Goal: Task Accomplishment & Management: Complete application form

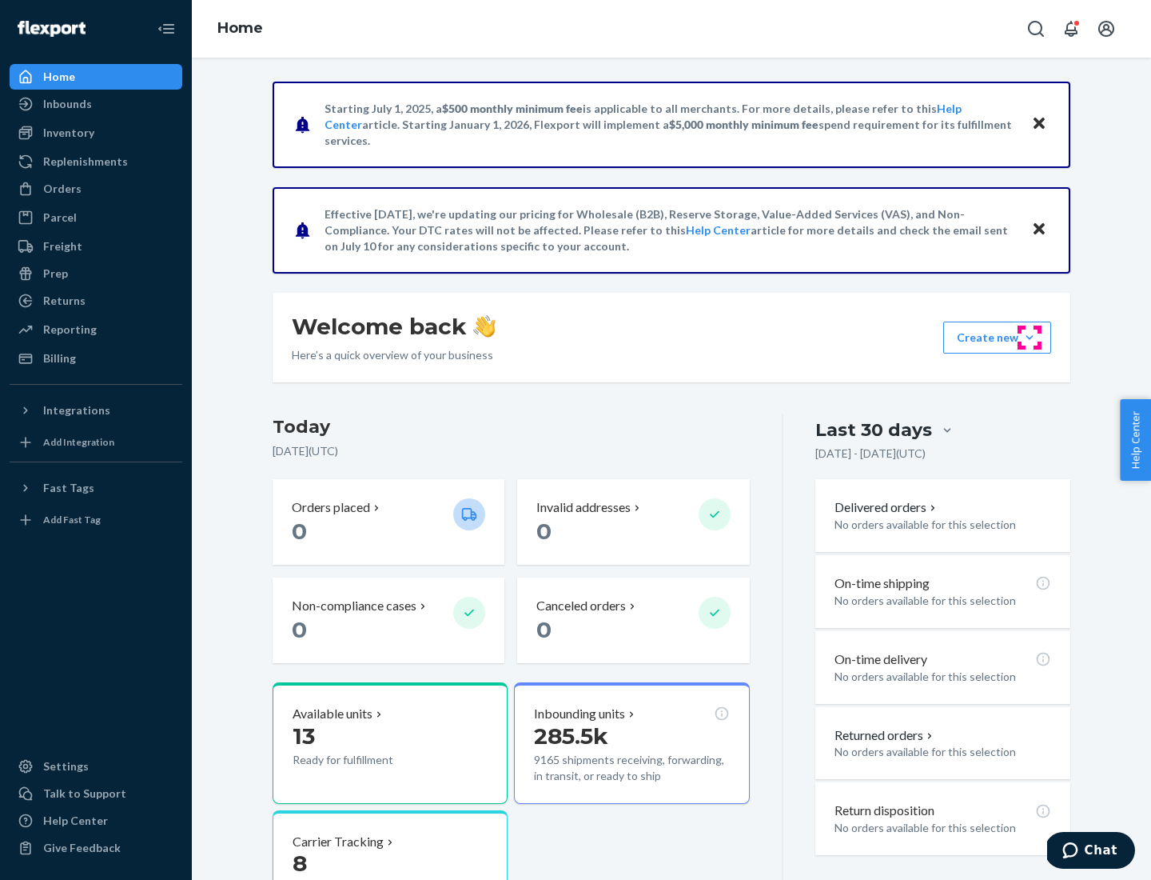
click at [1030, 337] on button "Create new Create new inbound Create new order Create new product" at bounding box center [998, 337] width 108 height 32
click at [96, 104] on div "Inbounds" at bounding box center [96, 104] width 170 height 22
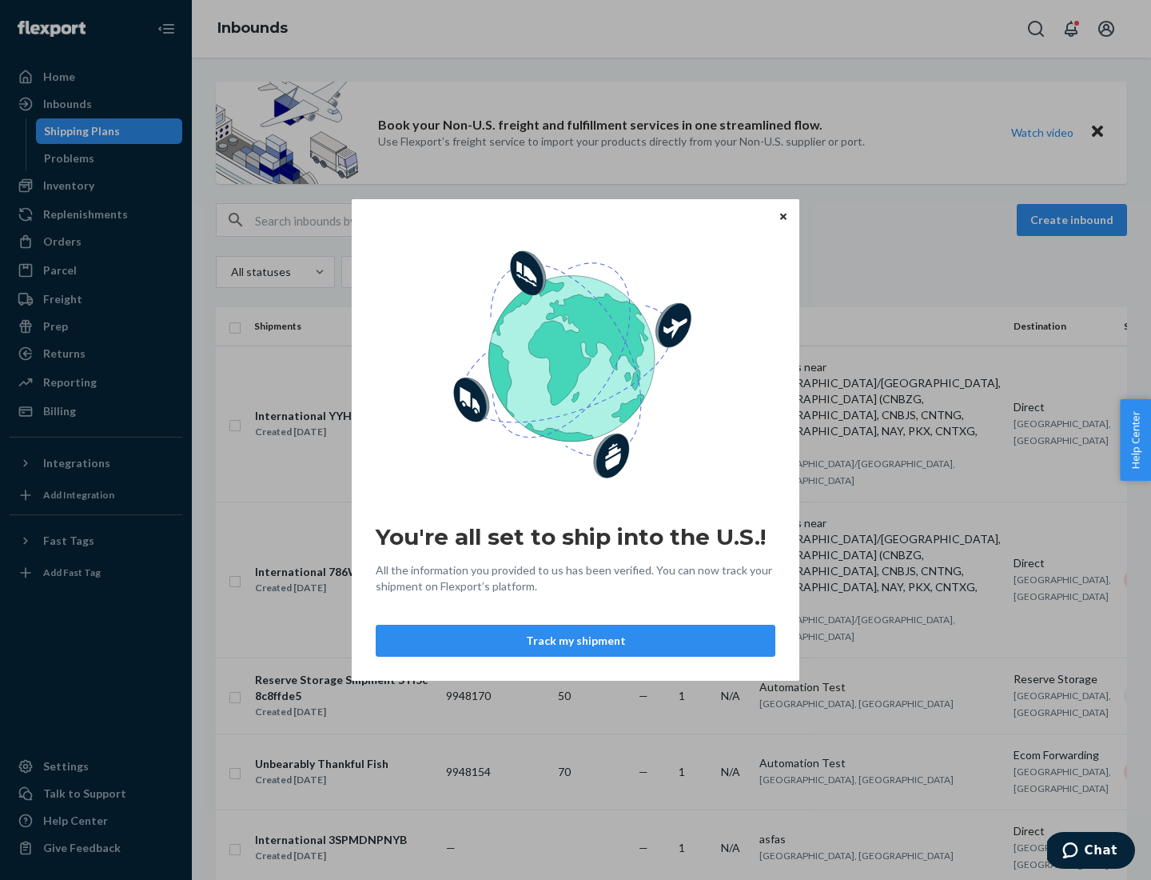
click at [576, 640] on button "Track my shipment" at bounding box center [576, 641] width 400 height 32
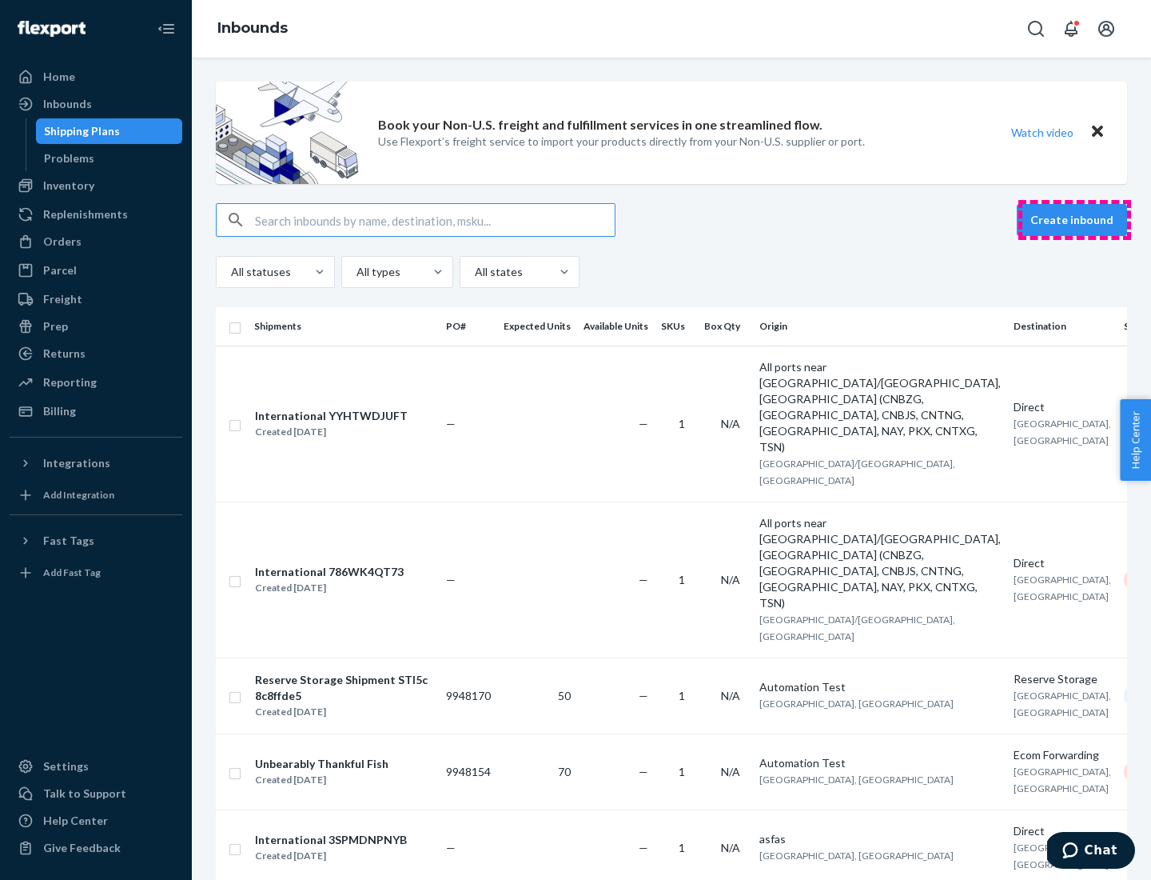
click at [1075, 220] on button "Create inbound" at bounding box center [1072, 220] width 110 height 32
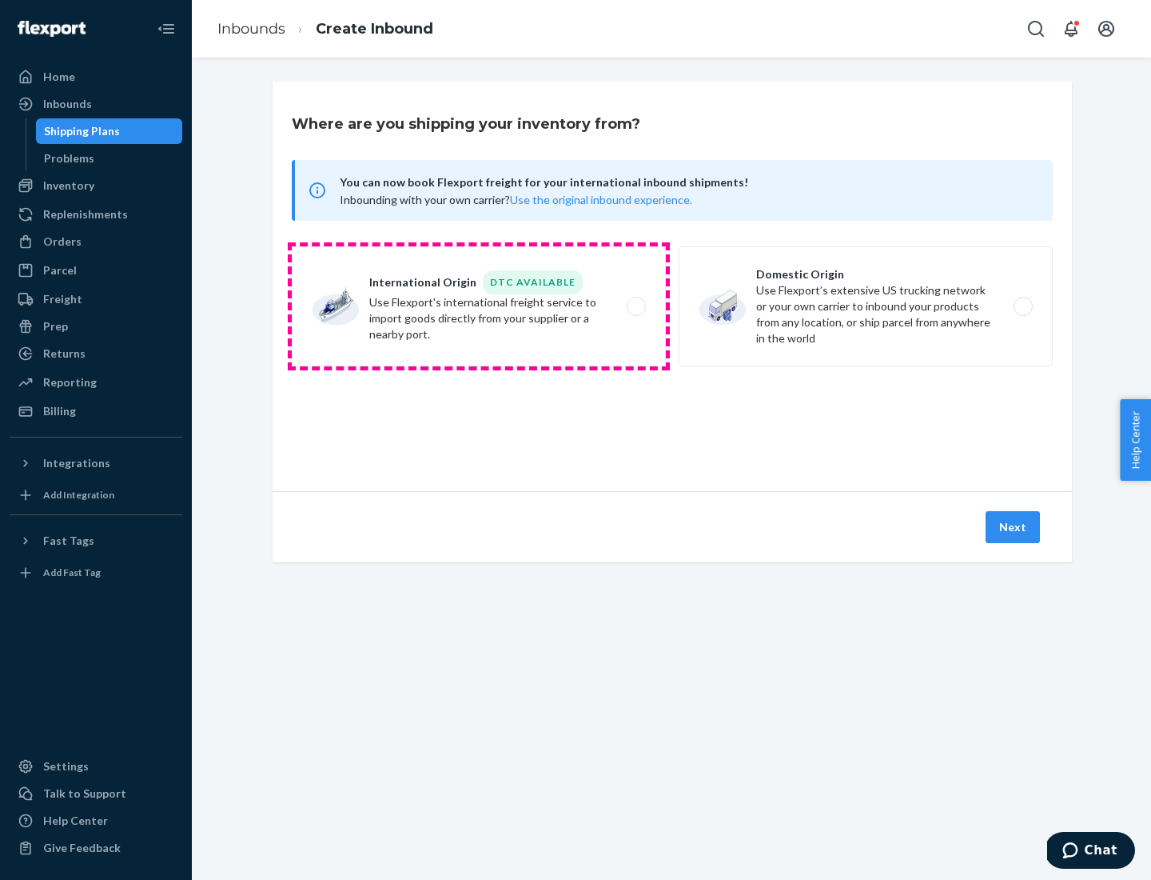
click at [479, 306] on label "International Origin DTC Available Use Flexport's international freight service…" at bounding box center [479, 306] width 374 height 120
click at [636, 306] on input "International Origin DTC Available Use Flexport's international freight service…" at bounding box center [641, 306] width 10 height 10
radio input "true"
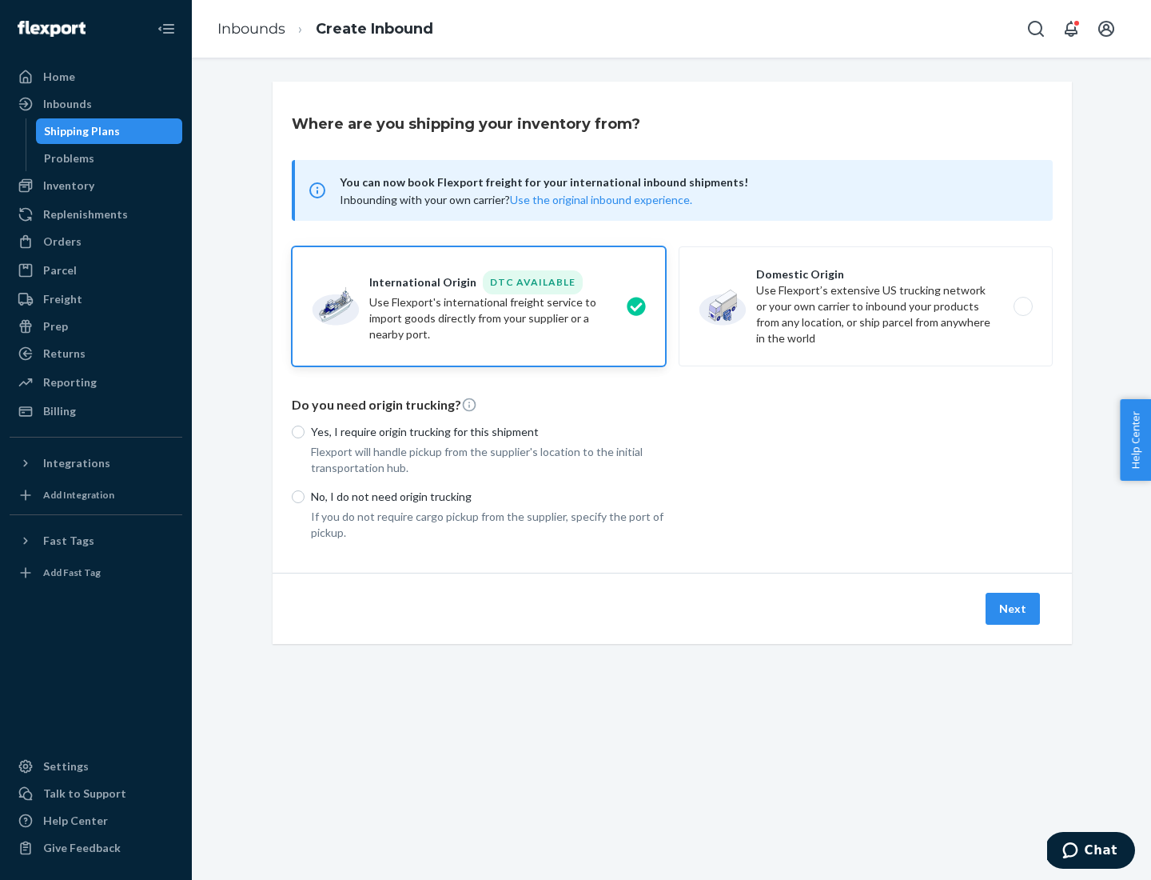
click at [489, 496] on p "No, I do not need origin trucking" at bounding box center [488, 497] width 355 height 16
click at [305, 496] on input "No, I do not need origin trucking" at bounding box center [298, 496] width 13 height 13
radio input "true"
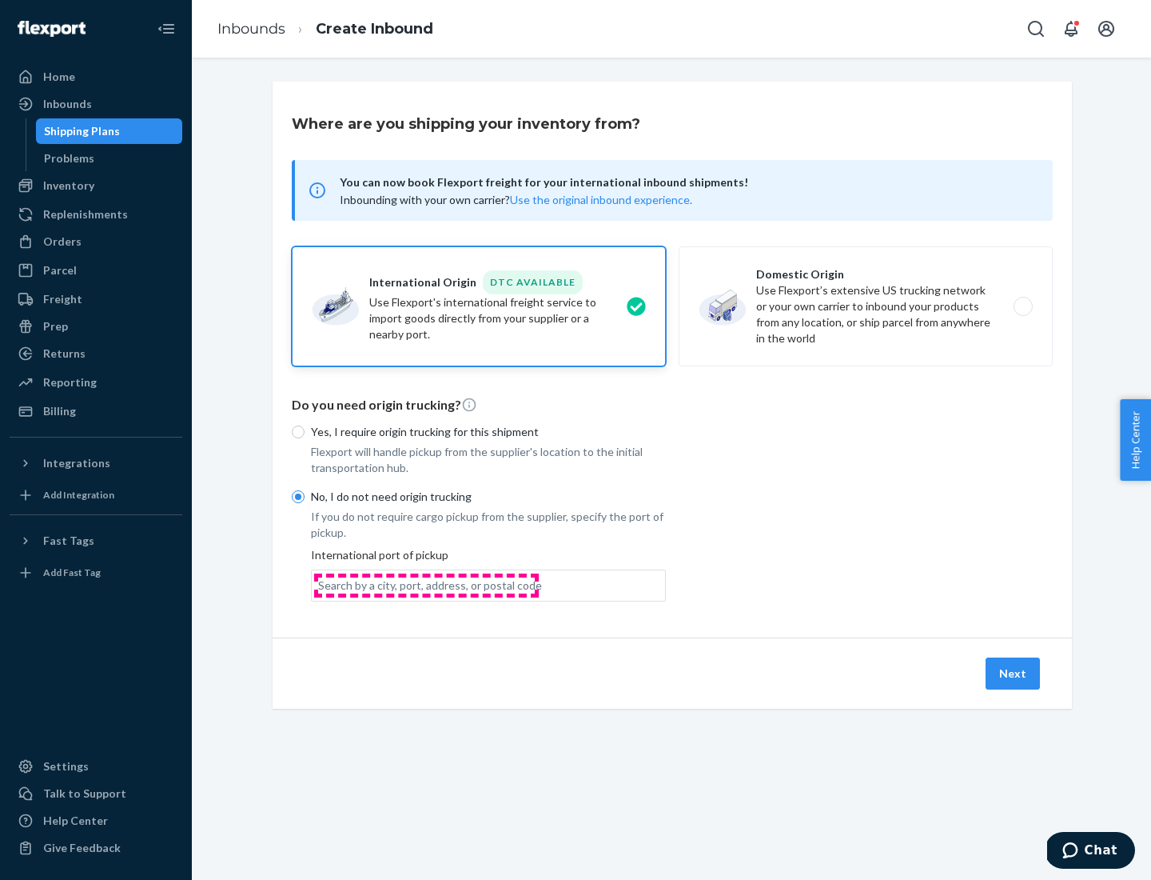
click at [426, 585] on div "Search by a city, port, address, or postal code" at bounding box center [430, 585] width 224 height 16
click at [320, 585] on input "Search by a city, port, address, or postal code" at bounding box center [319, 585] width 2 height 16
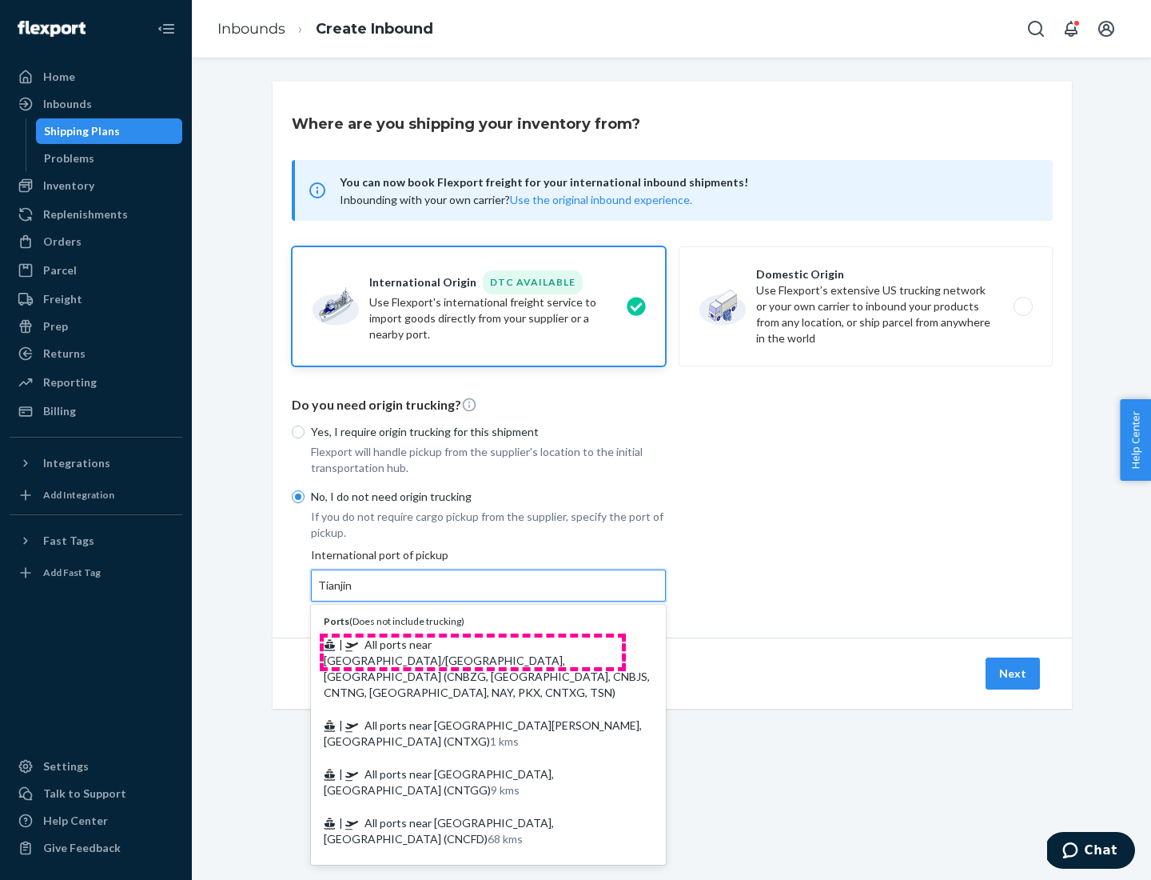
click at [473, 644] on span "| All ports near [GEOGRAPHIC_DATA]/[GEOGRAPHIC_DATA], [GEOGRAPHIC_DATA] (CNBZG,…" at bounding box center [487, 668] width 326 height 62
click at [353, 593] on input "Tianjin" at bounding box center [335, 585] width 35 height 16
type input "All ports near [GEOGRAPHIC_DATA]/[GEOGRAPHIC_DATA], [GEOGRAPHIC_DATA] (CNBZG, […"
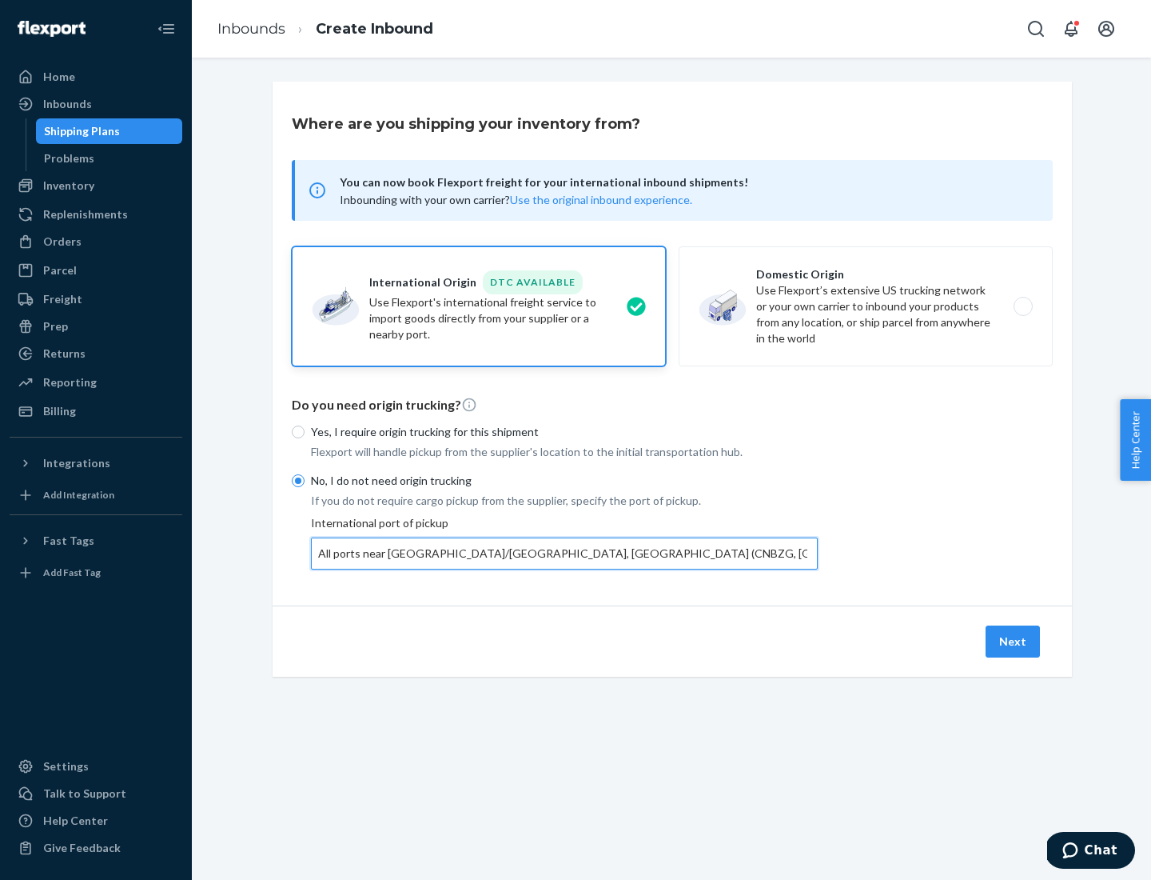
click at [1014, 640] on button "Next" at bounding box center [1013, 641] width 54 height 32
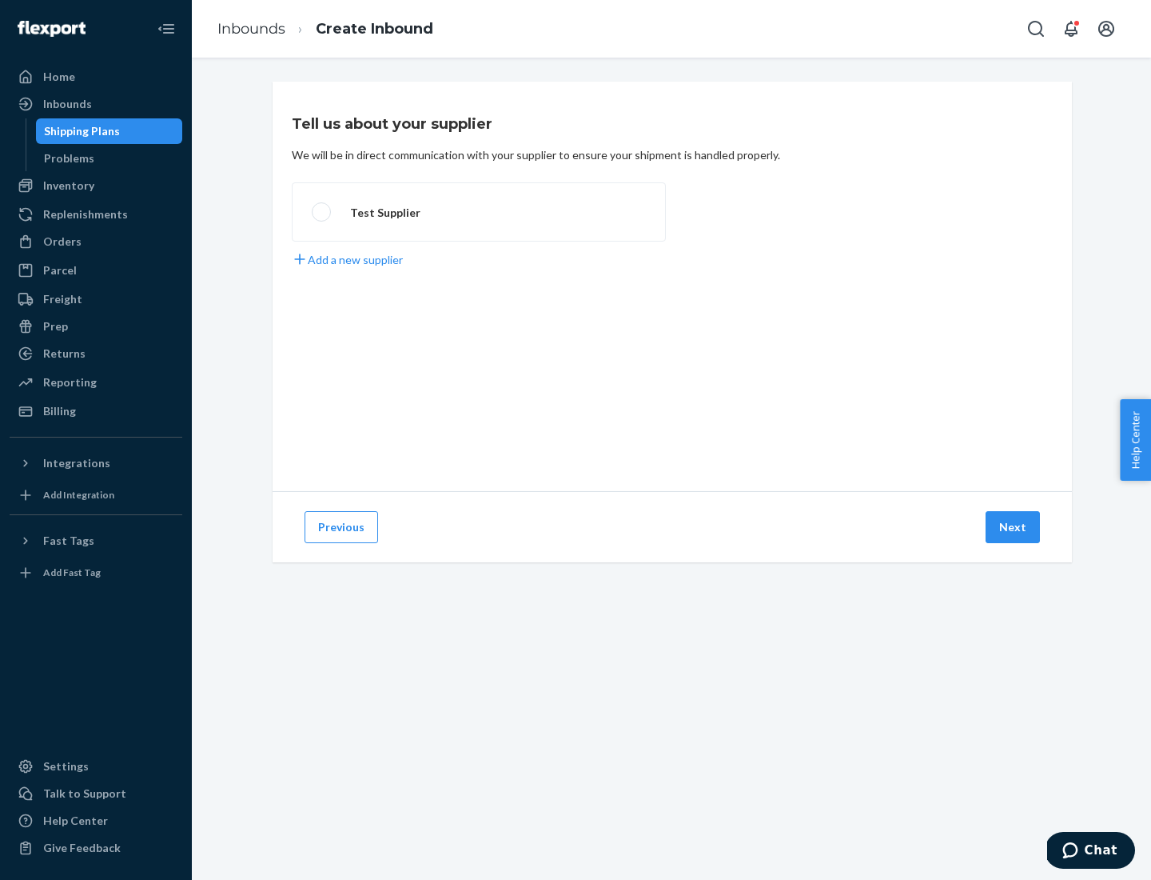
click at [479, 212] on label "Test Supplier" at bounding box center [479, 211] width 374 height 59
click at [322, 212] on input "Test Supplier" at bounding box center [317, 212] width 10 height 10
radio input "true"
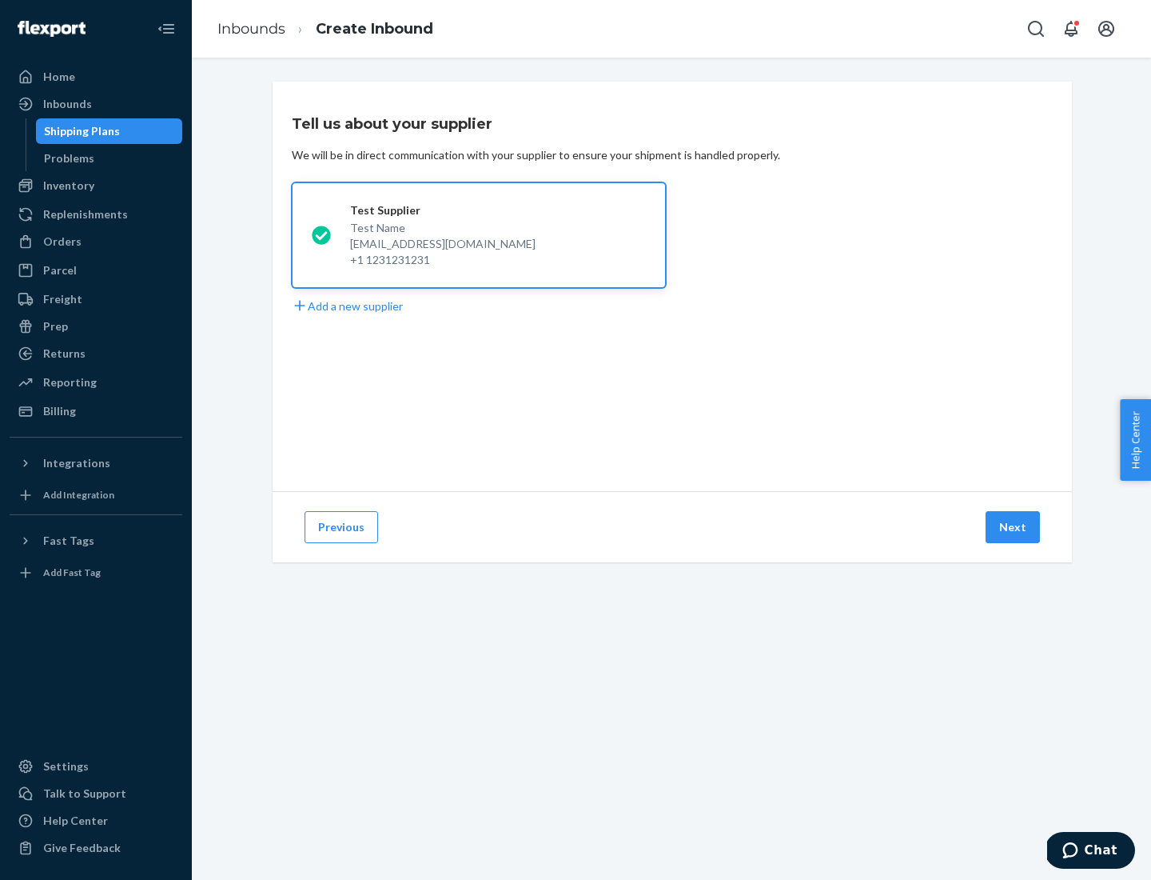
click at [1014, 527] on button "Next" at bounding box center [1013, 527] width 54 height 32
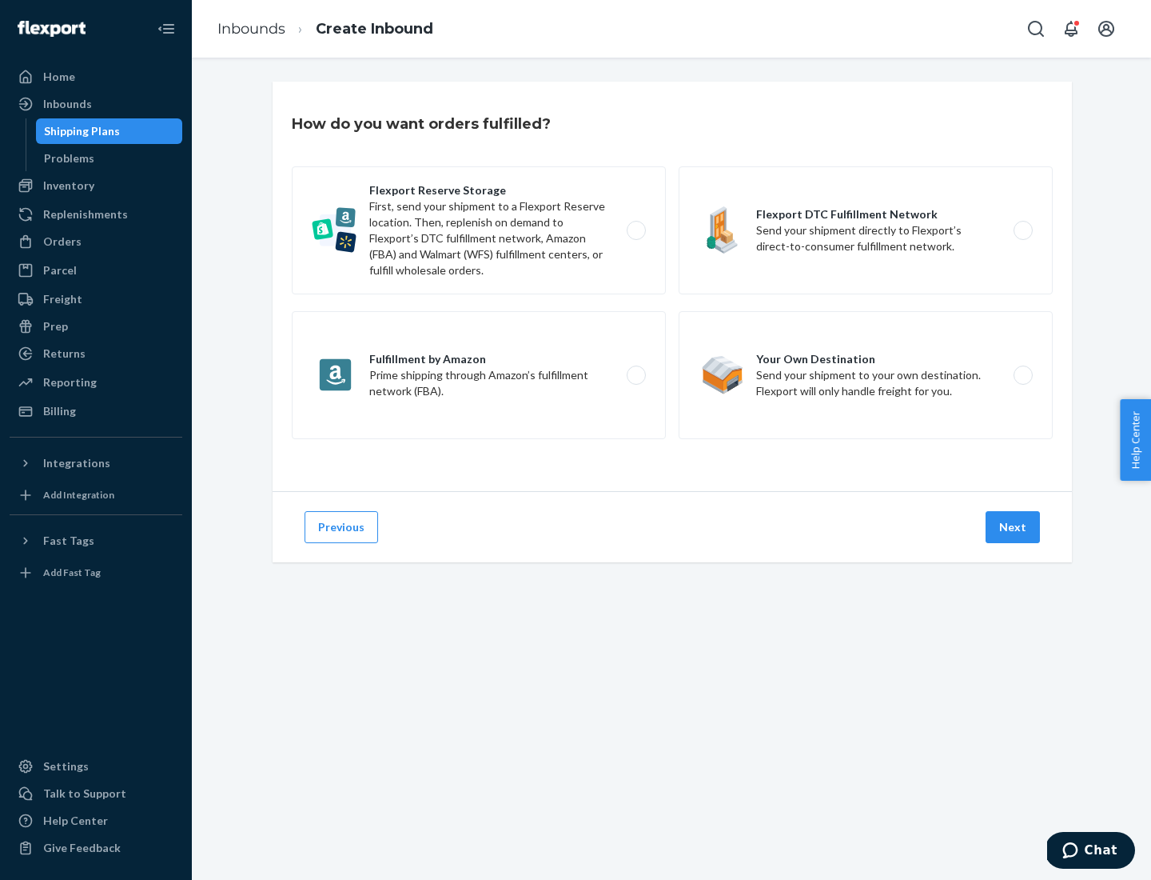
click at [672, 286] on div "Flexport Reserve Storage First, send your shipment to a Flexport Reserve locati…" at bounding box center [672, 304] width 761 height 277
click at [866, 230] on label "Flexport DTC Fulfillment Network Send your shipment directly to Flexport’s dire…" at bounding box center [866, 230] width 374 height 128
click at [1023, 230] on input "Flexport DTC Fulfillment Network Send your shipment directly to Flexport’s dire…" at bounding box center [1028, 230] width 10 height 10
radio input "true"
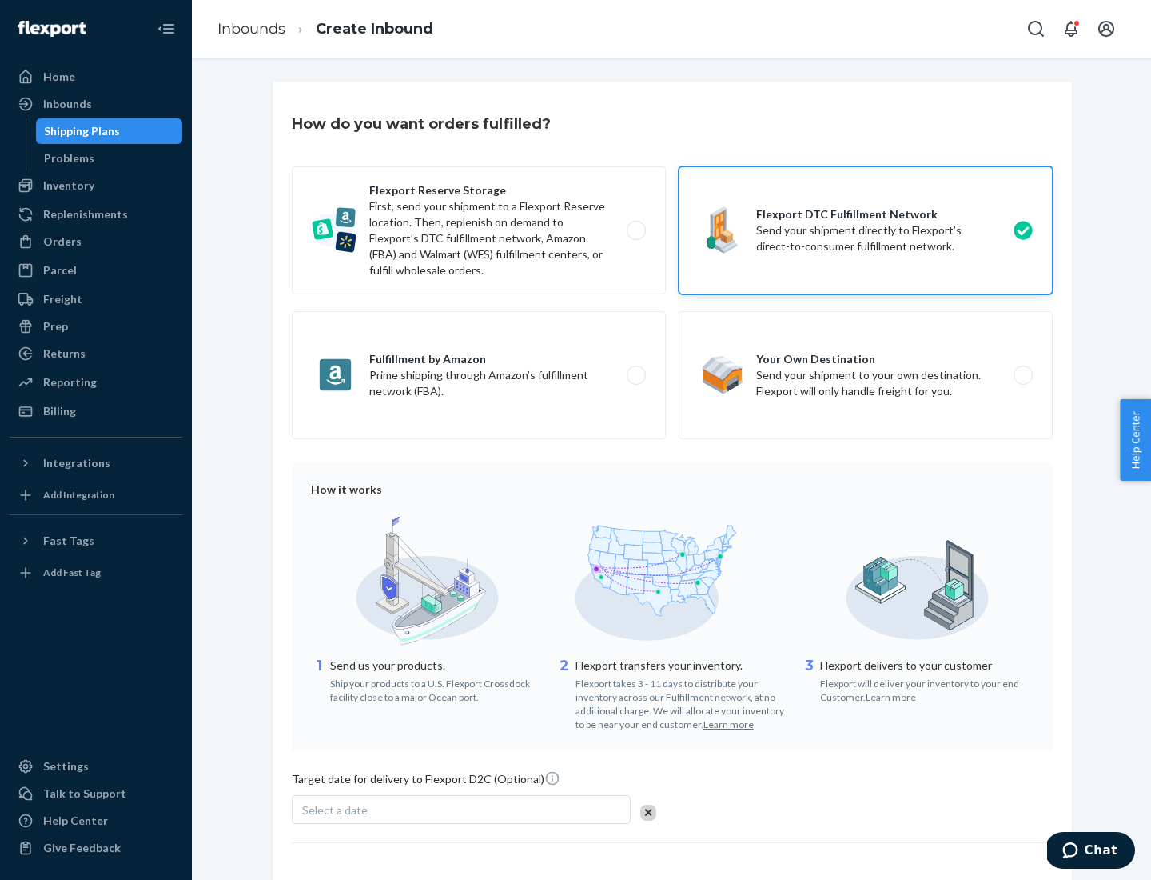
scroll to position [118, 0]
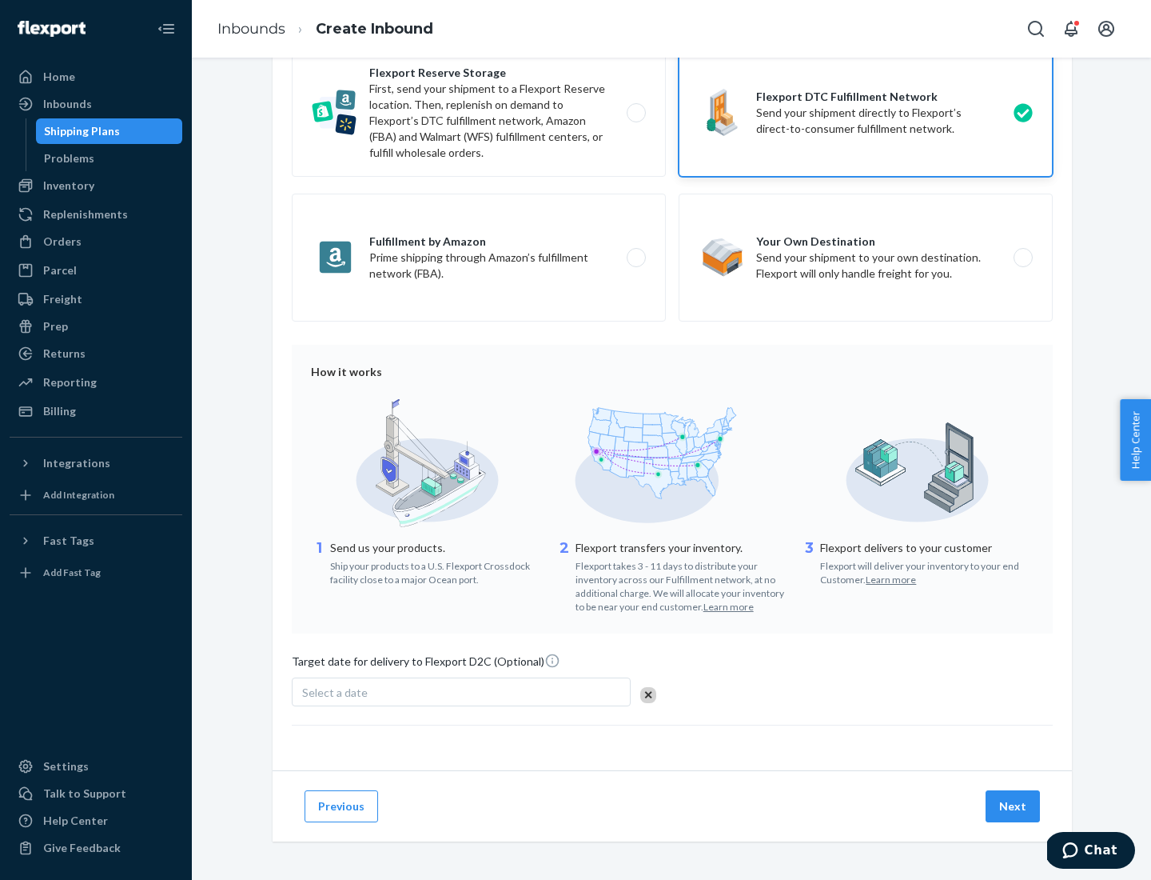
click at [1014, 805] on button "Next" at bounding box center [1013, 806] width 54 height 32
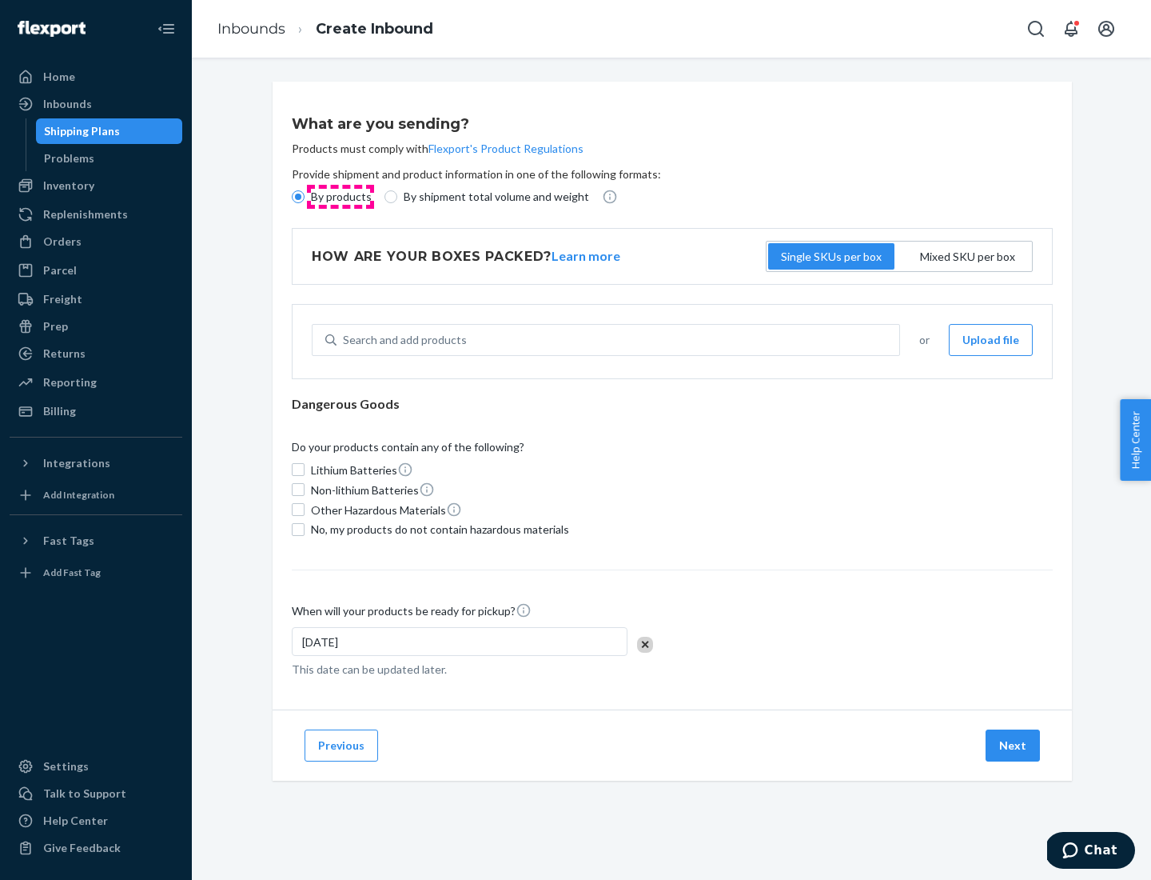
click at [340, 197] on p "By products" at bounding box center [341, 197] width 61 height 16
click at [305, 197] on input "By products" at bounding box center [298, 196] width 13 height 13
click at [402, 340] on div "Search and add products" at bounding box center [405, 340] width 124 height 16
click at [345, 340] on input "Search and add products" at bounding box center [344, 340] width 2 height 16
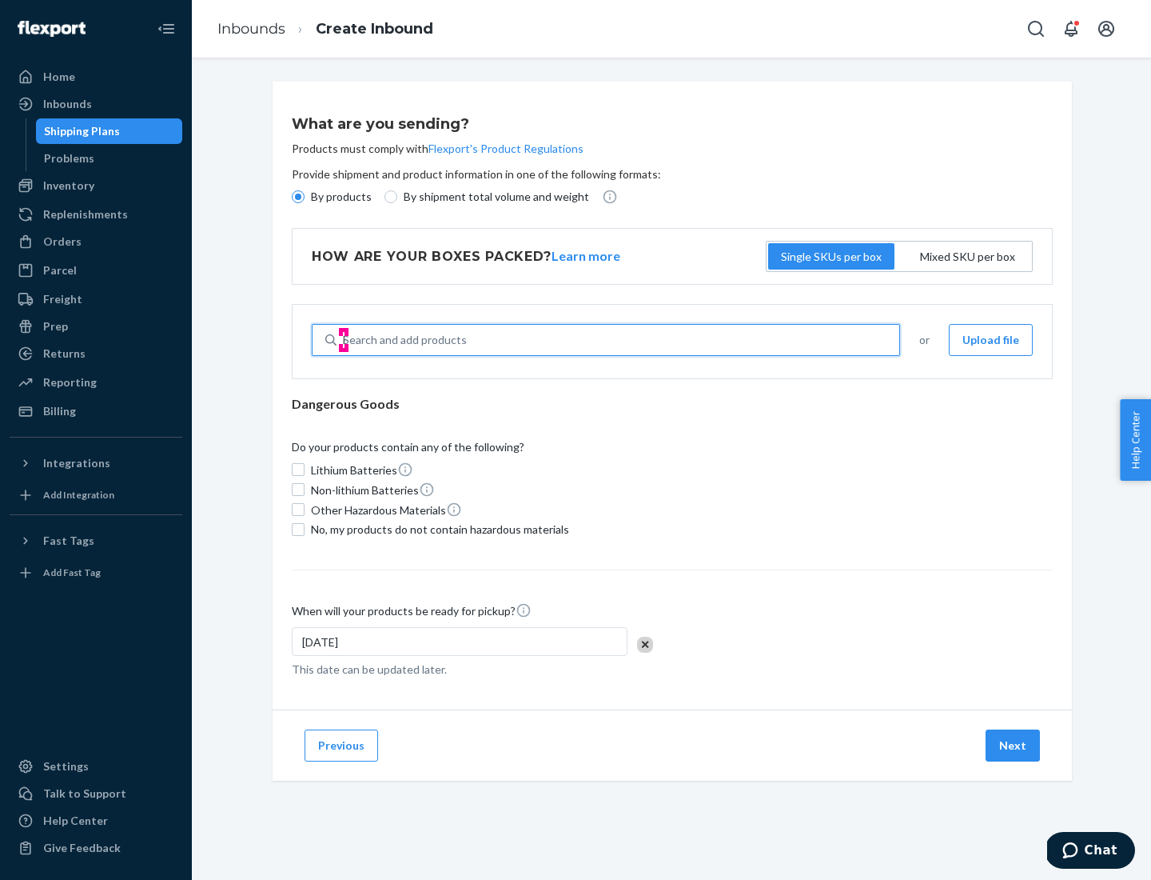
type input "basic"
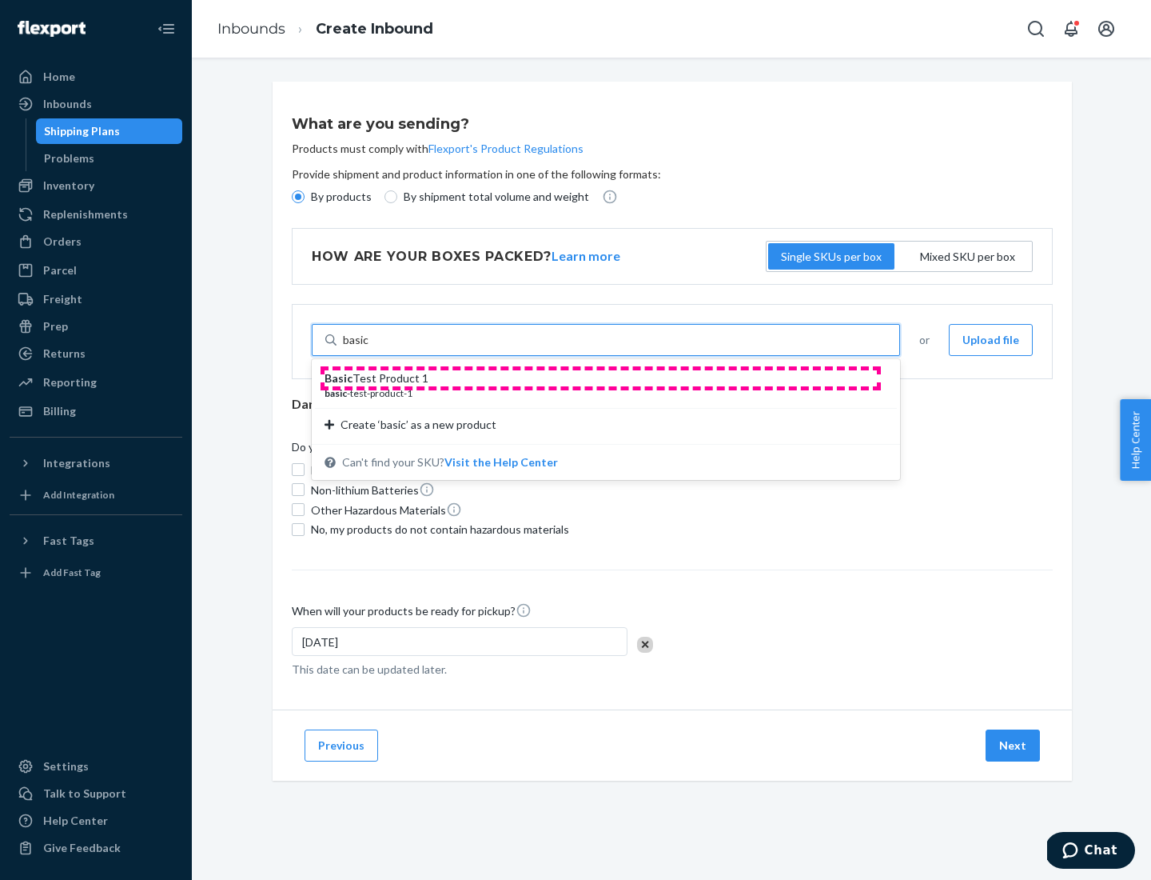
click at [601, 378] on div "Basic Test Product 1" at bounding box center [600, 378] width 550 height 16
click at [369, 348] on input "basic" at bounding box center [356, 340] width 26 height 16
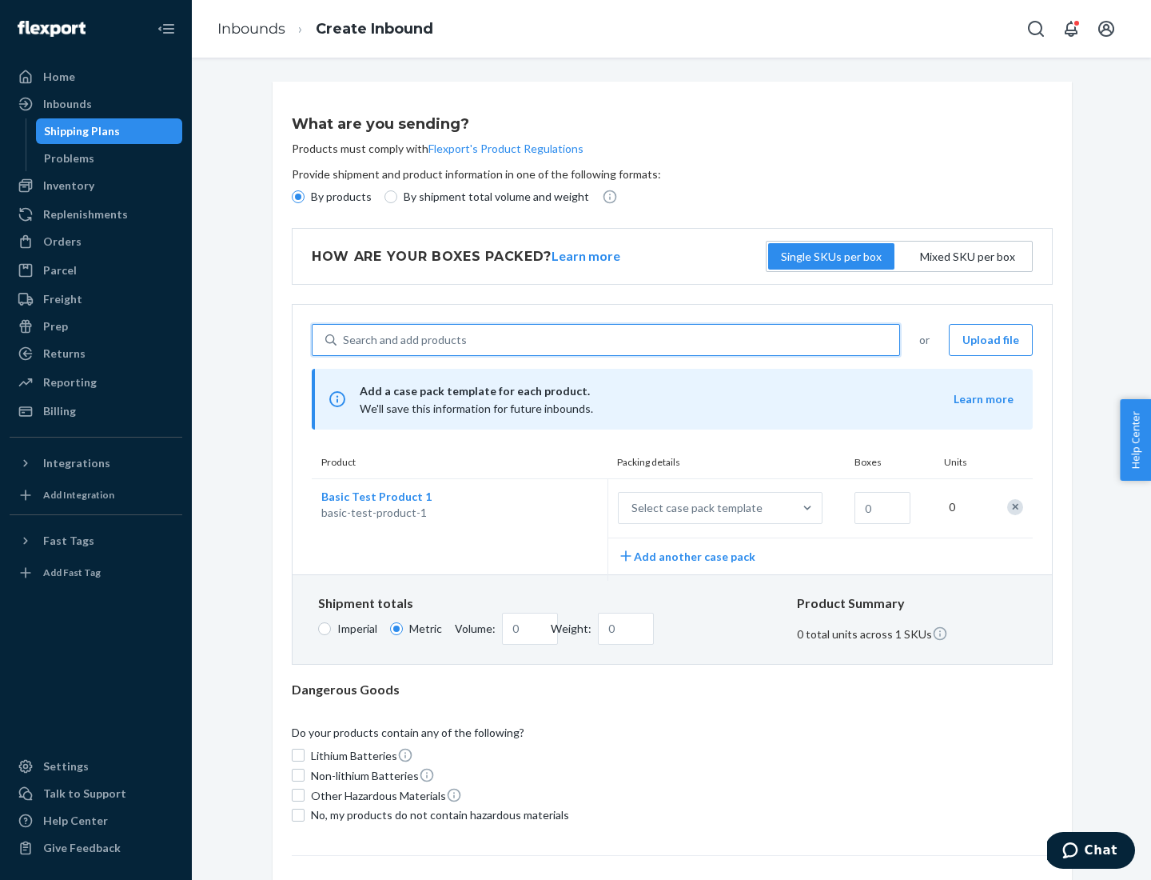
scroll to position [39, 0]
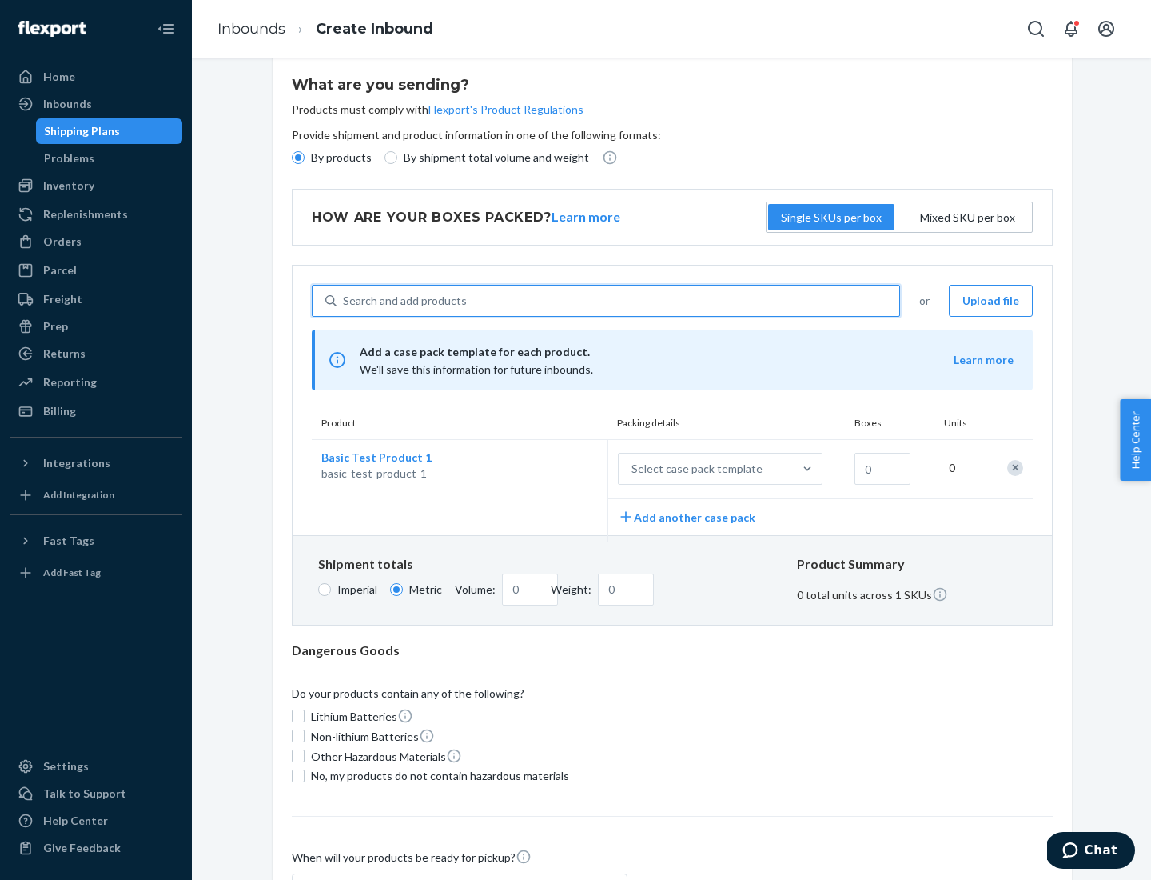
click at [694, 469] on div "Select case pack template" at bounding box center [697, 469] width 131 height 16
click at [553, 469] on input "Select case pack template" at bounding box center [553, 469] width 0 height 0
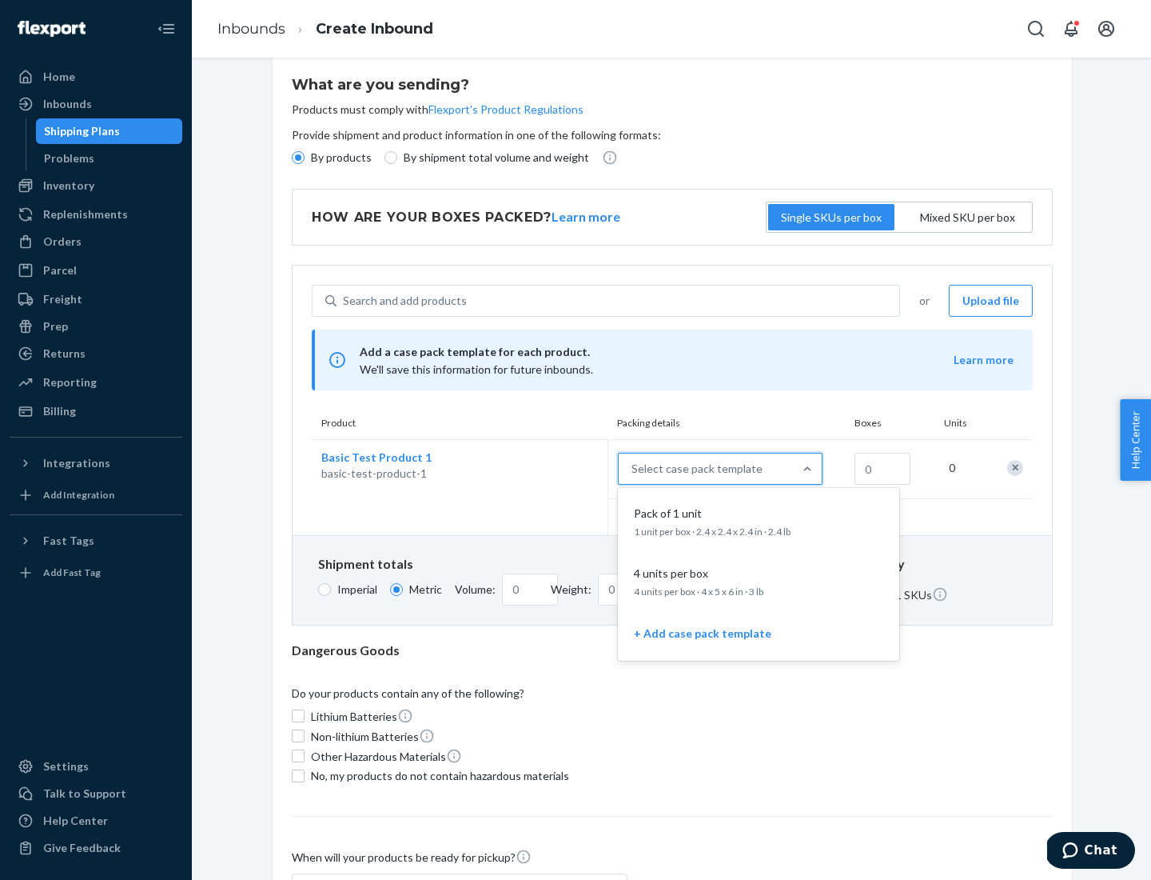
scroll to position [92, 0]
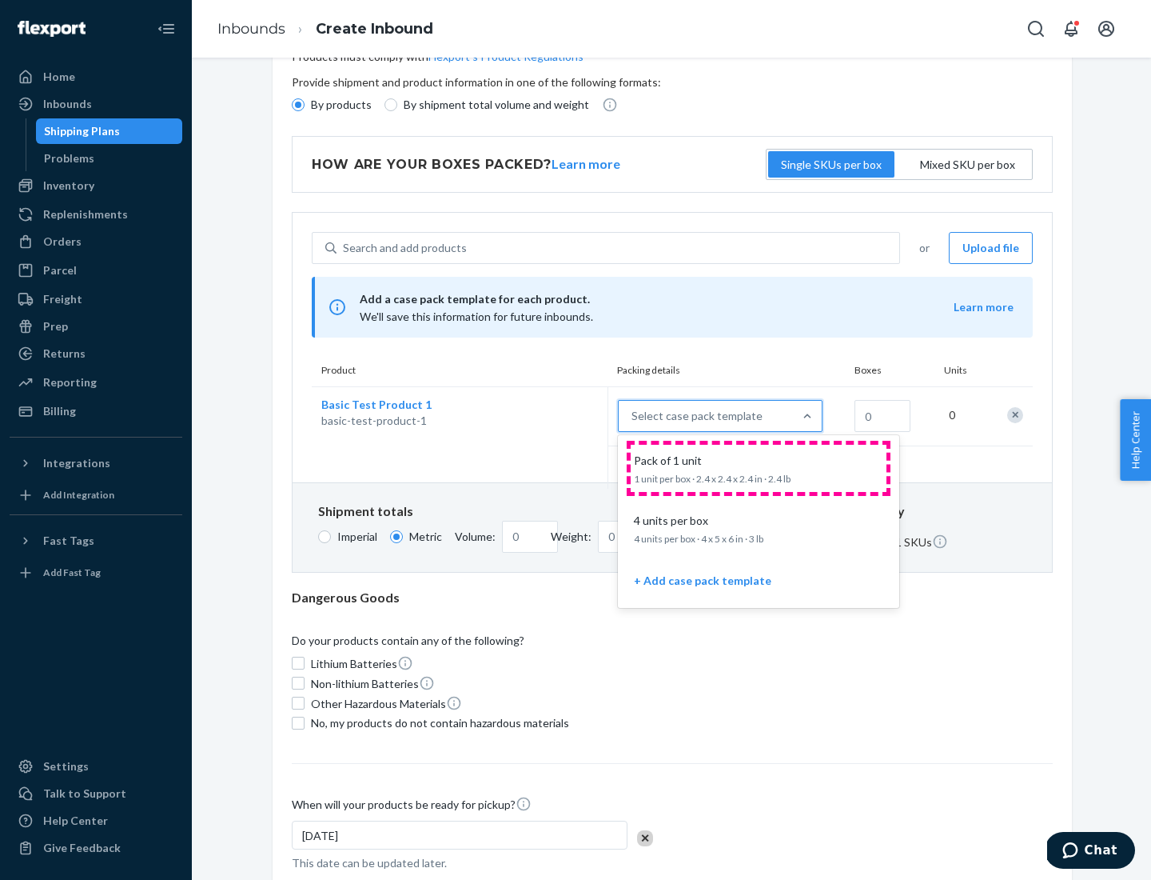
click at [759, 468] on div "Pack of 1 unit" at bounding box center [756, 461] width 256 height 16
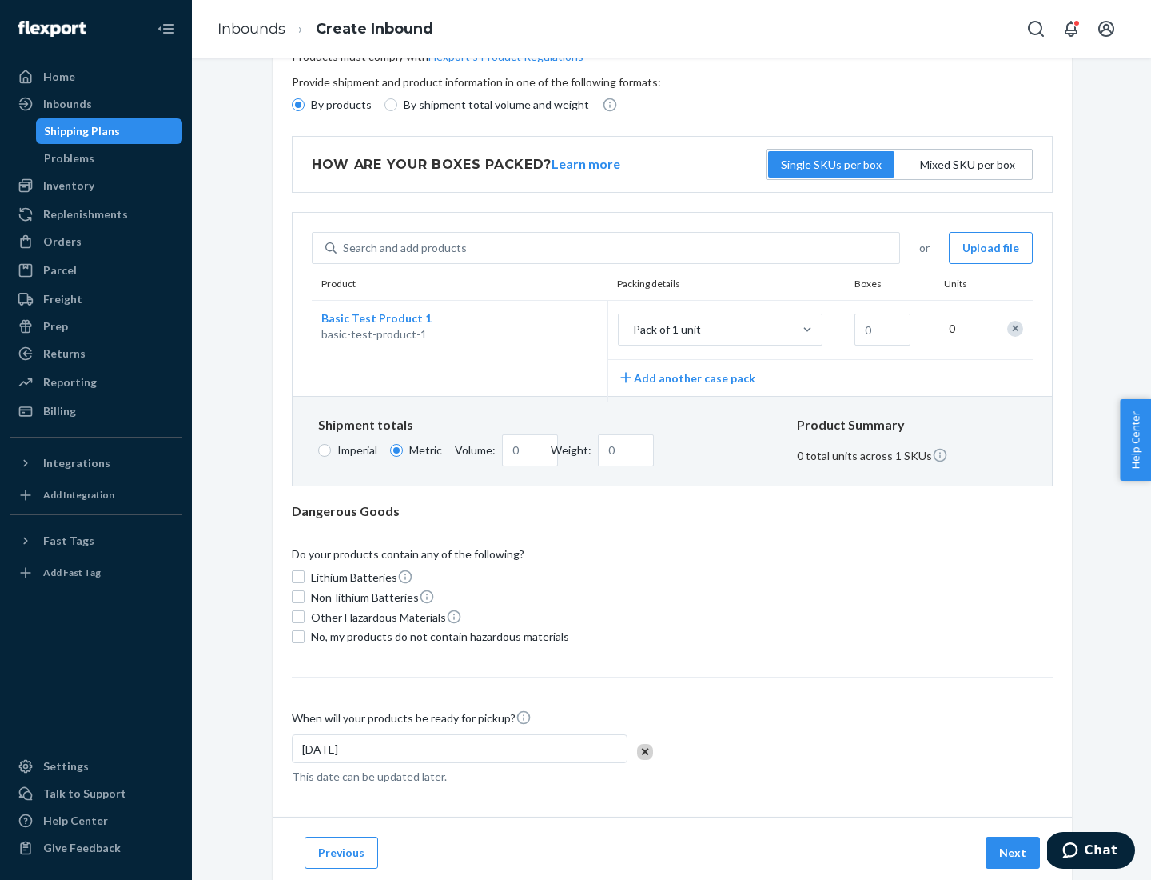
scroll to position [0, 0]
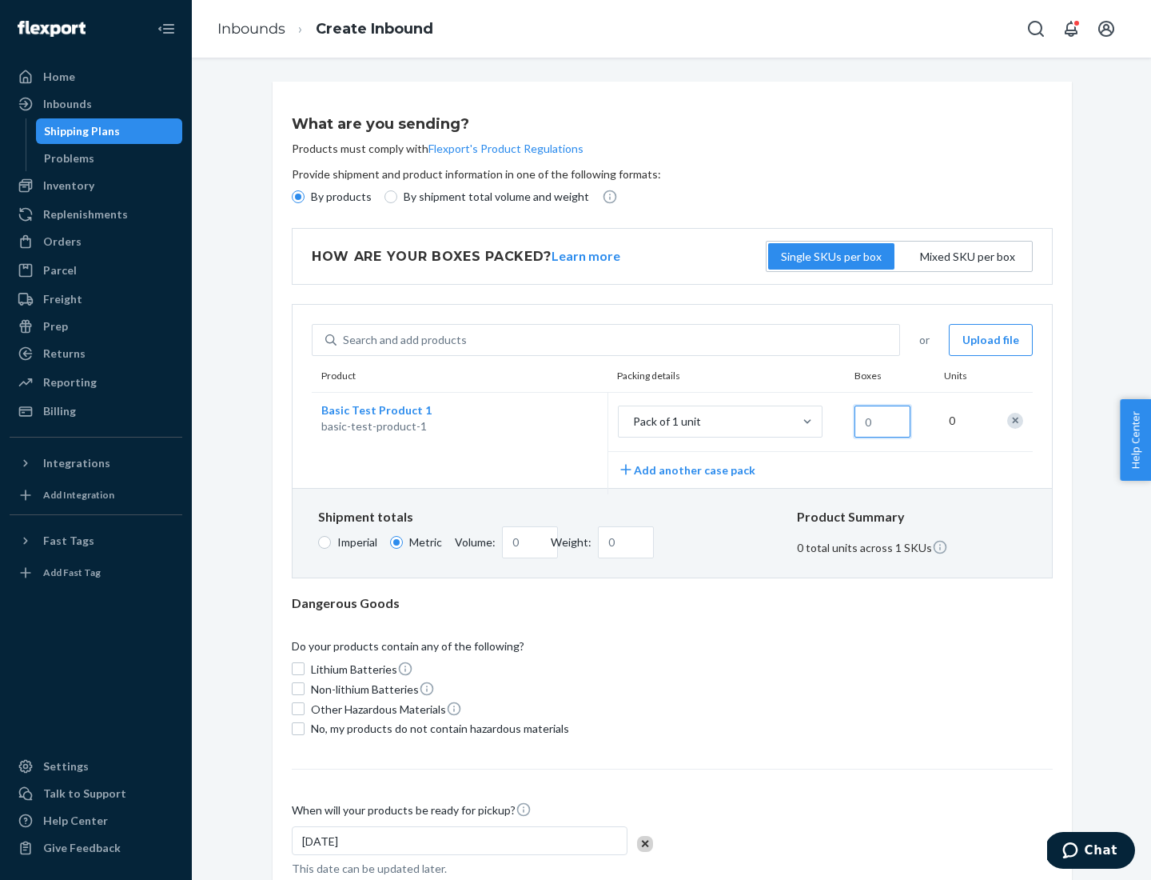
type input "1.09"
type input "1"
type input "10.89"
type input "10"
type input "0.02"
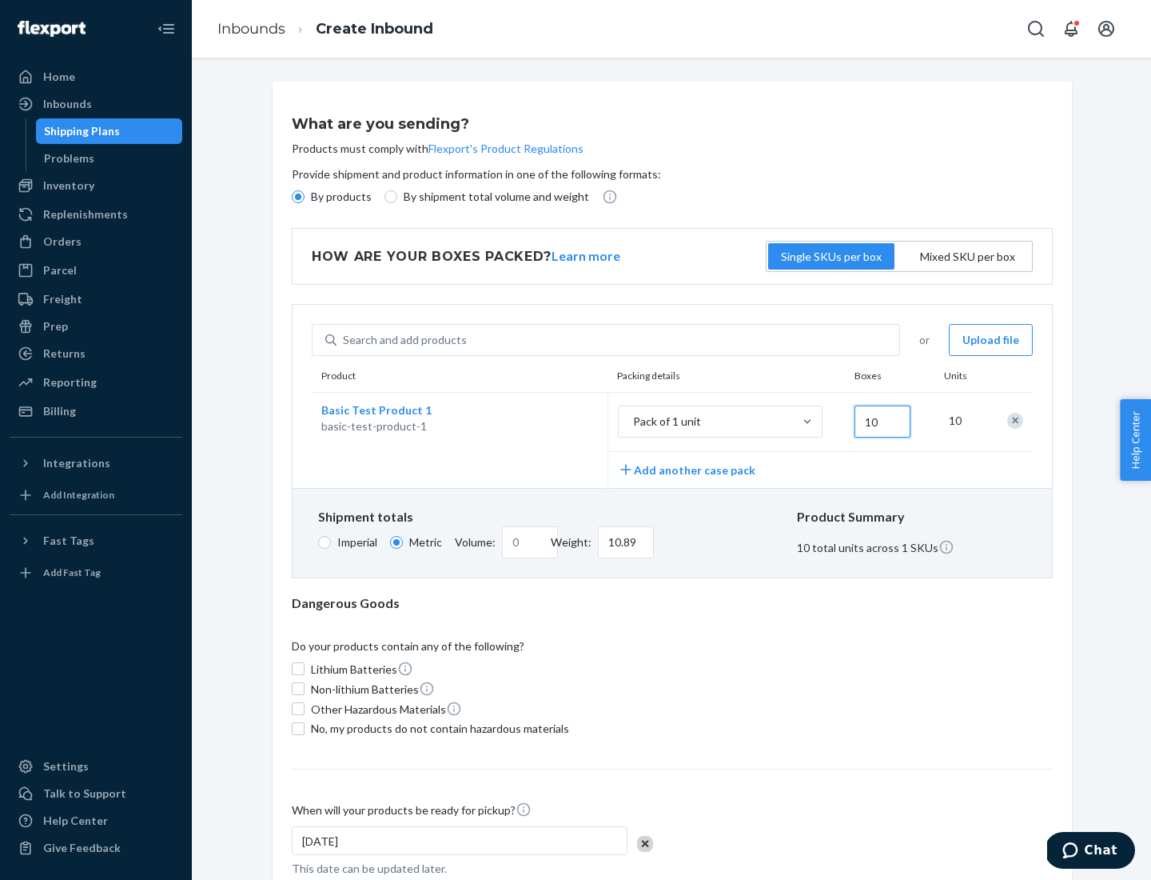
type input "108.86"
type input "100"
type input "0.23"
type input "1088.62"
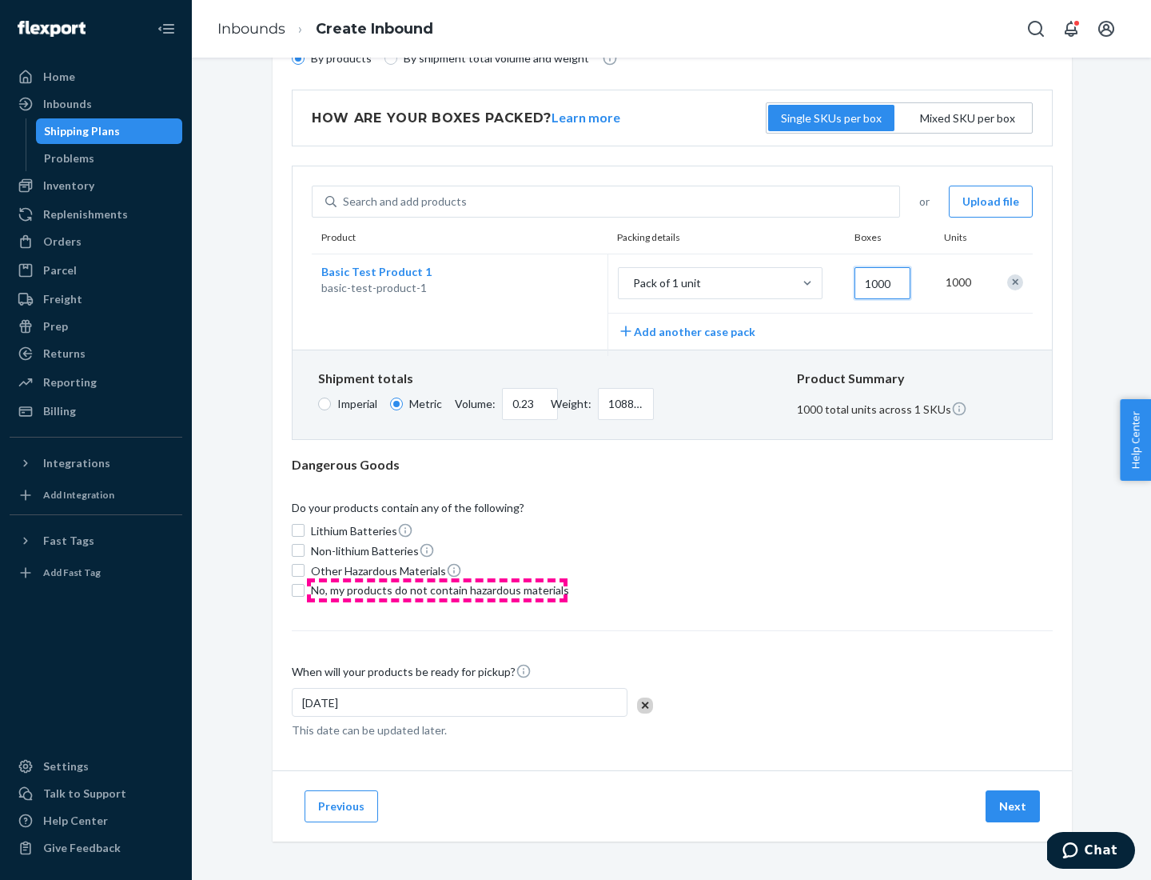
type input "1000"
click at [437, 589] on span "No, my products do not contain hazardous materials" at bounding box center [440, 590] width 258 height 16
click at [305, 589] on input "No, my products do not contain hazardous materials" at bounding box center [298, 590] width 13 height 13
checkbox input "true"
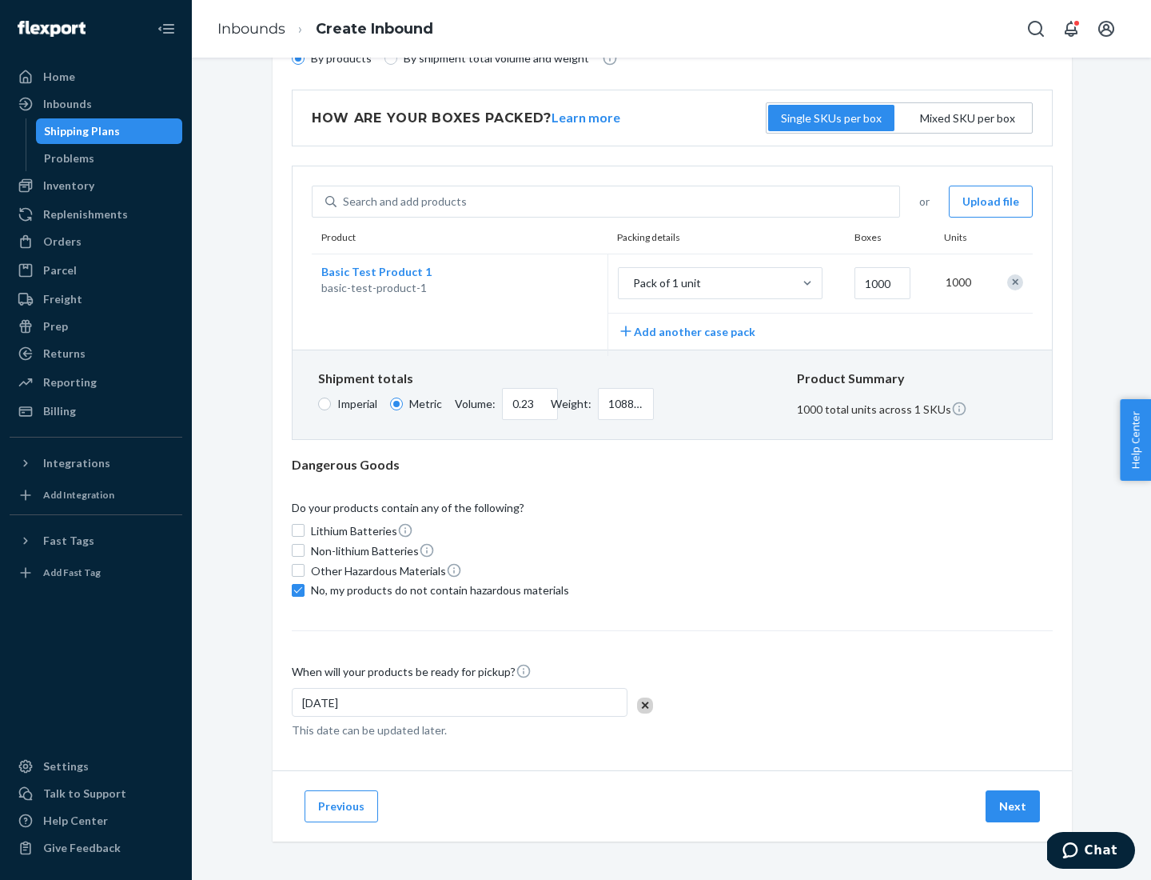
click at [1014, 805] on button "Next" at bounding box center [1013, 806] width 54 height 32
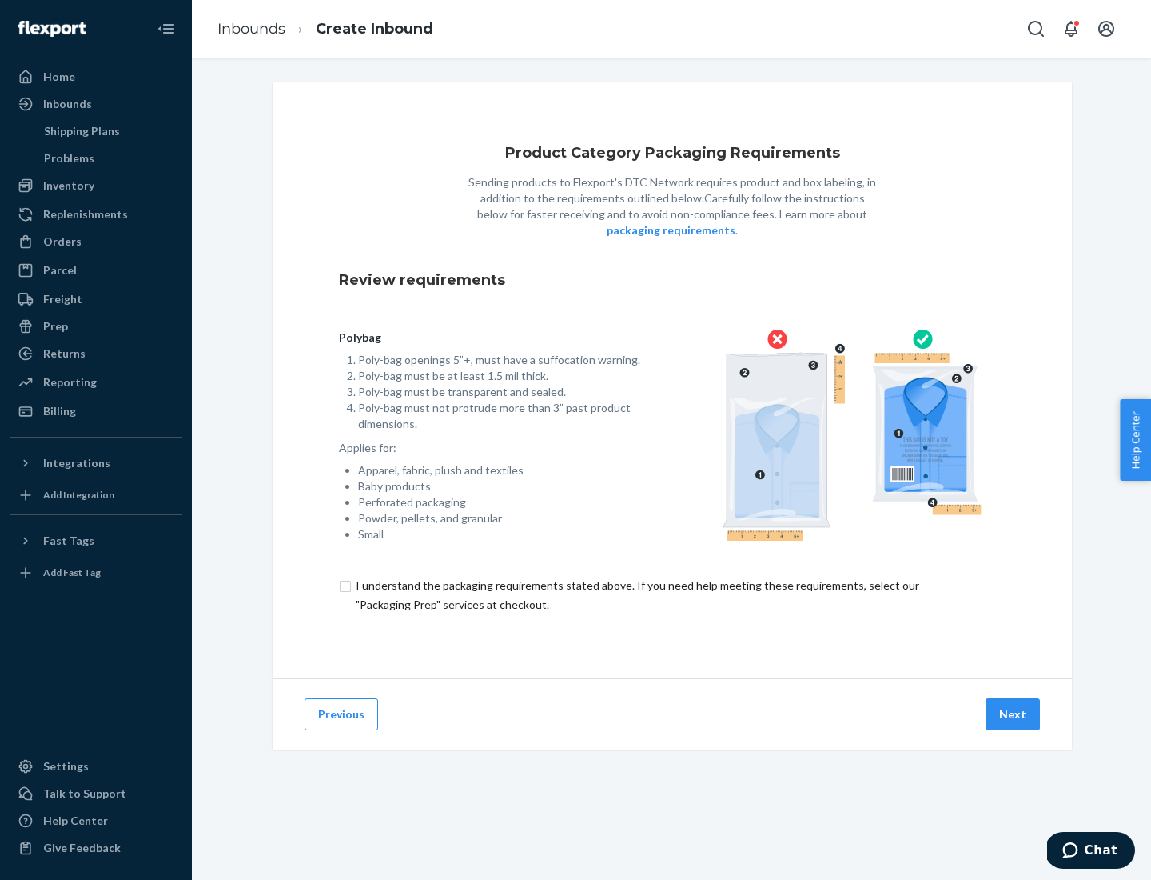
click at [672, 594] on input "checkbox" at bounding box center [672, 595] width 667 height 38
checkbox input "true"
click at [1014, 713] on button "Next" at bounding box center [1013, 714] width 54 height 32
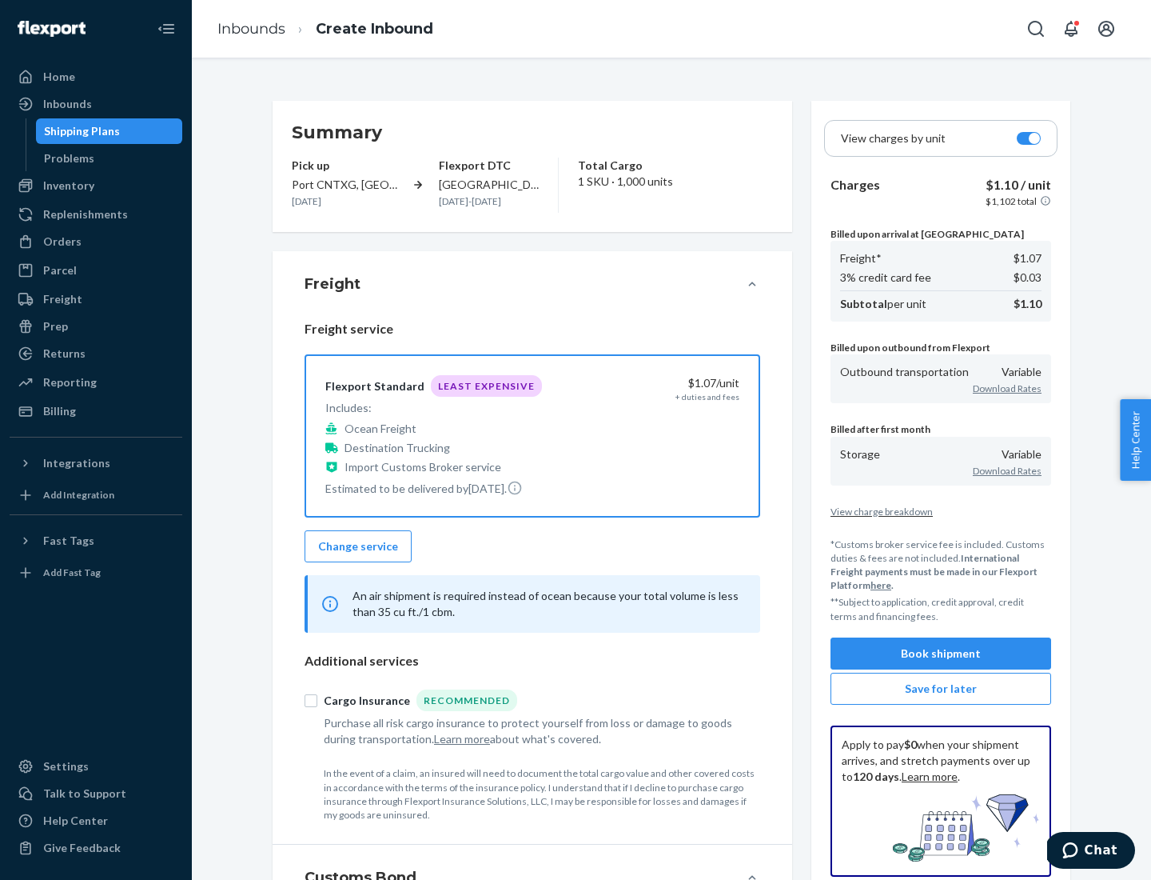
scroll to position [185, 0]
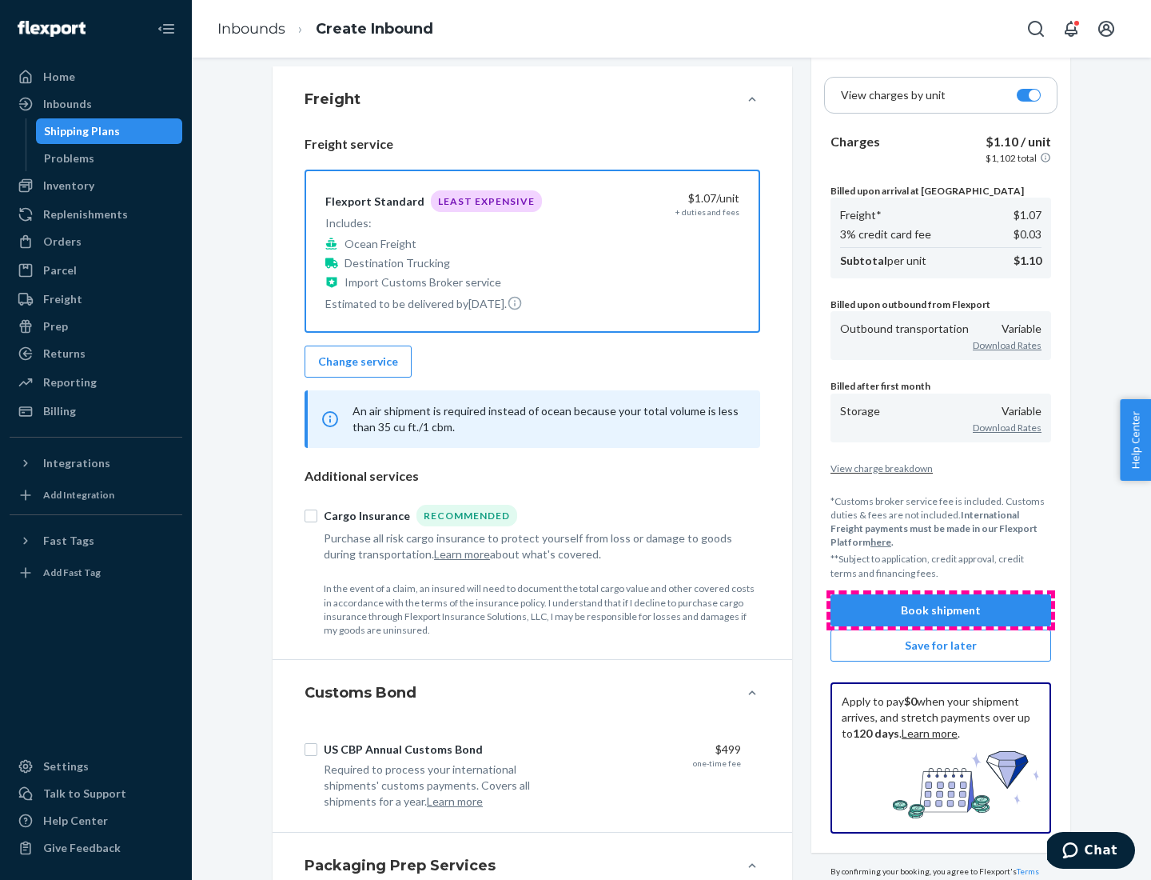
click at [941, 609] on button "Book shipment" at bounding box center [941, 610] width 221 height 32
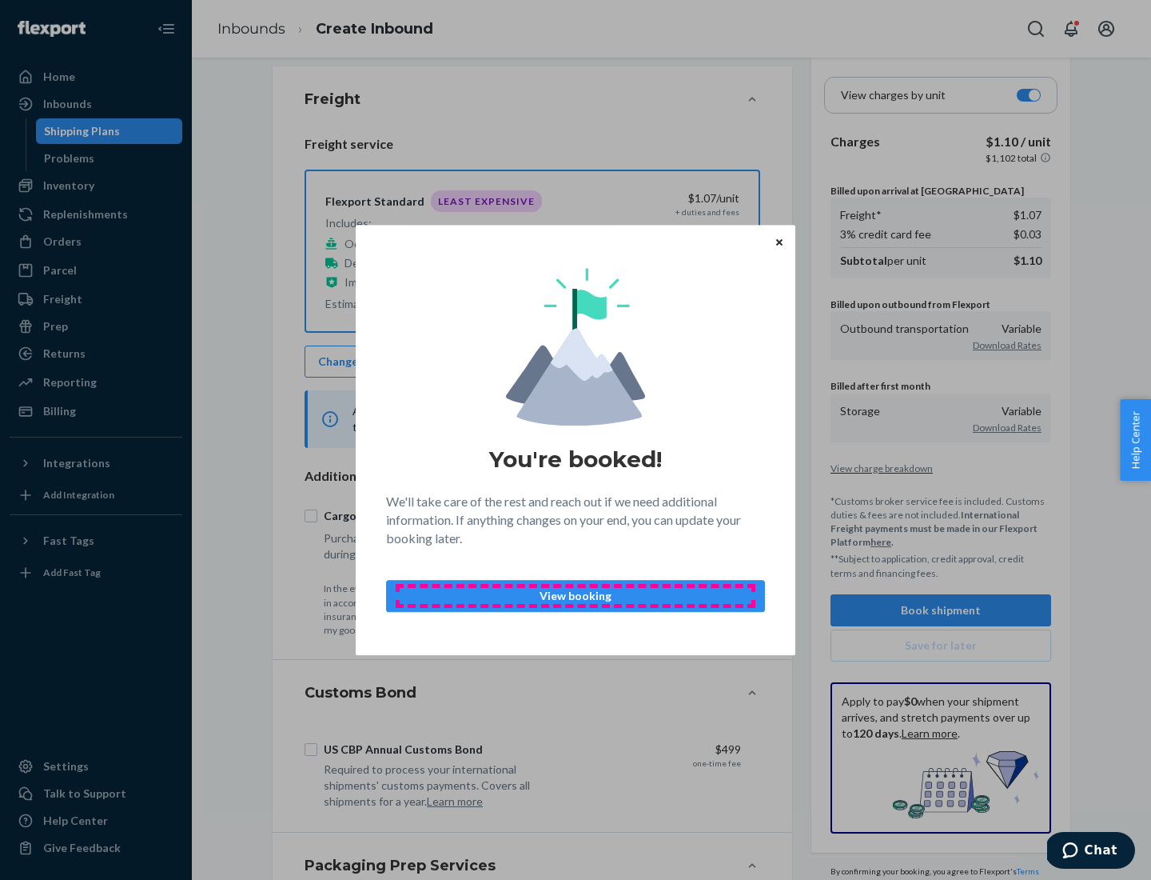
click at [576, 595] on p "View booking" at bounding box center [576, 596] width 352 height 16
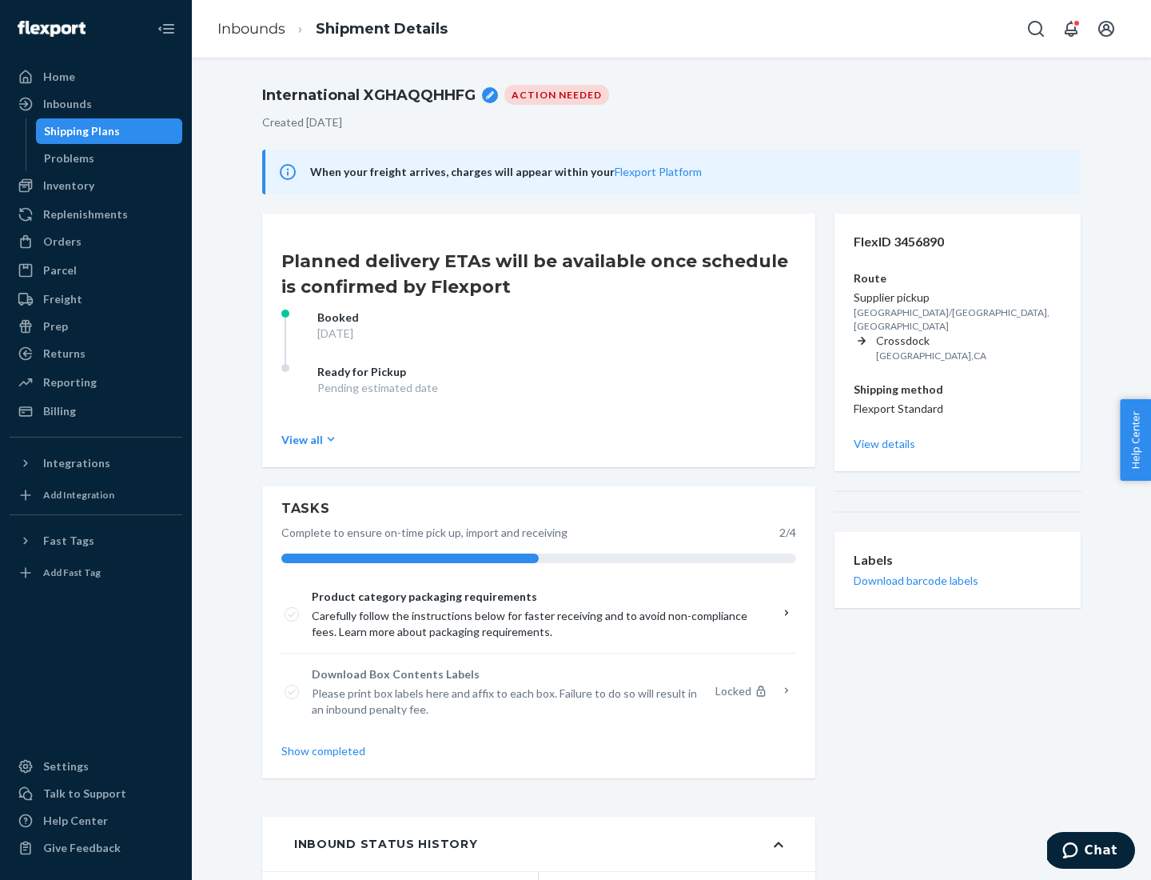
scroll to position [128, 0]
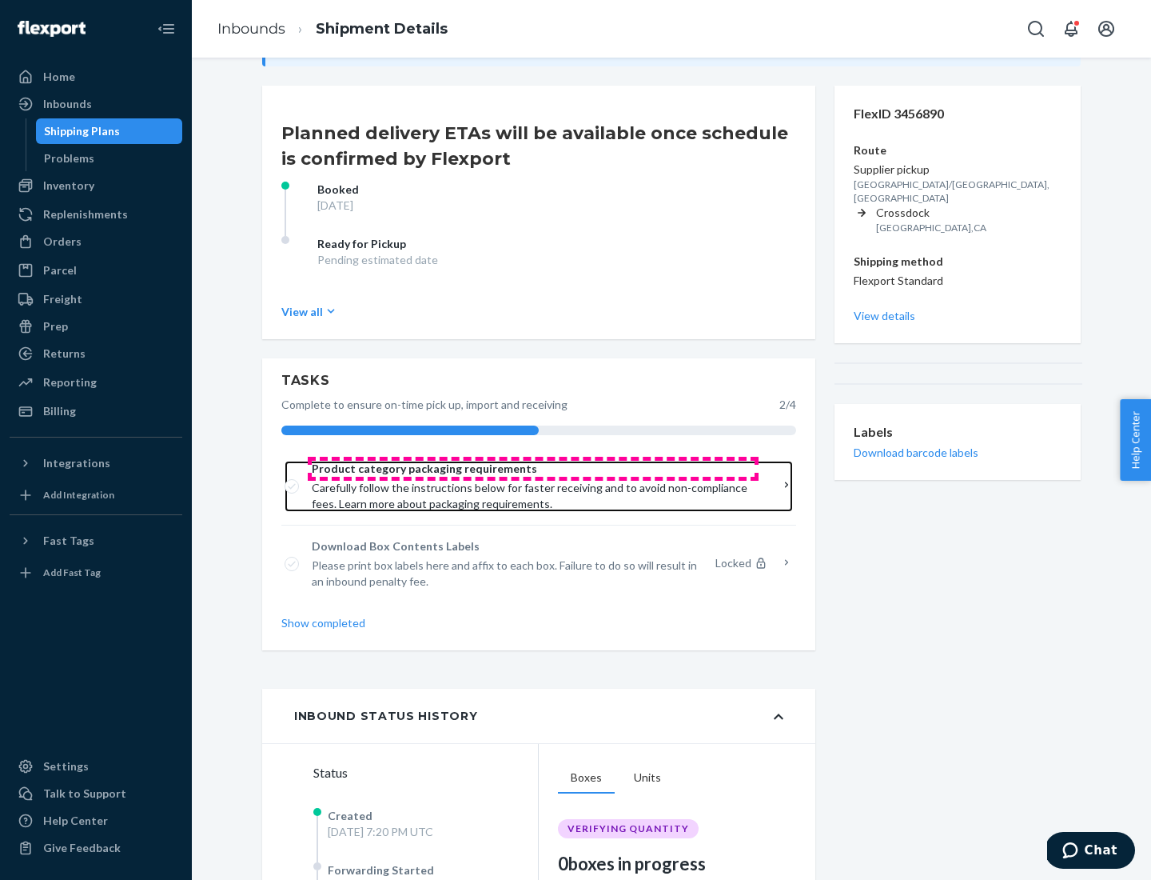
click at [533, 469] on span "Product category packaging requirements" at bounding box center [533, 469] width 443 height 16
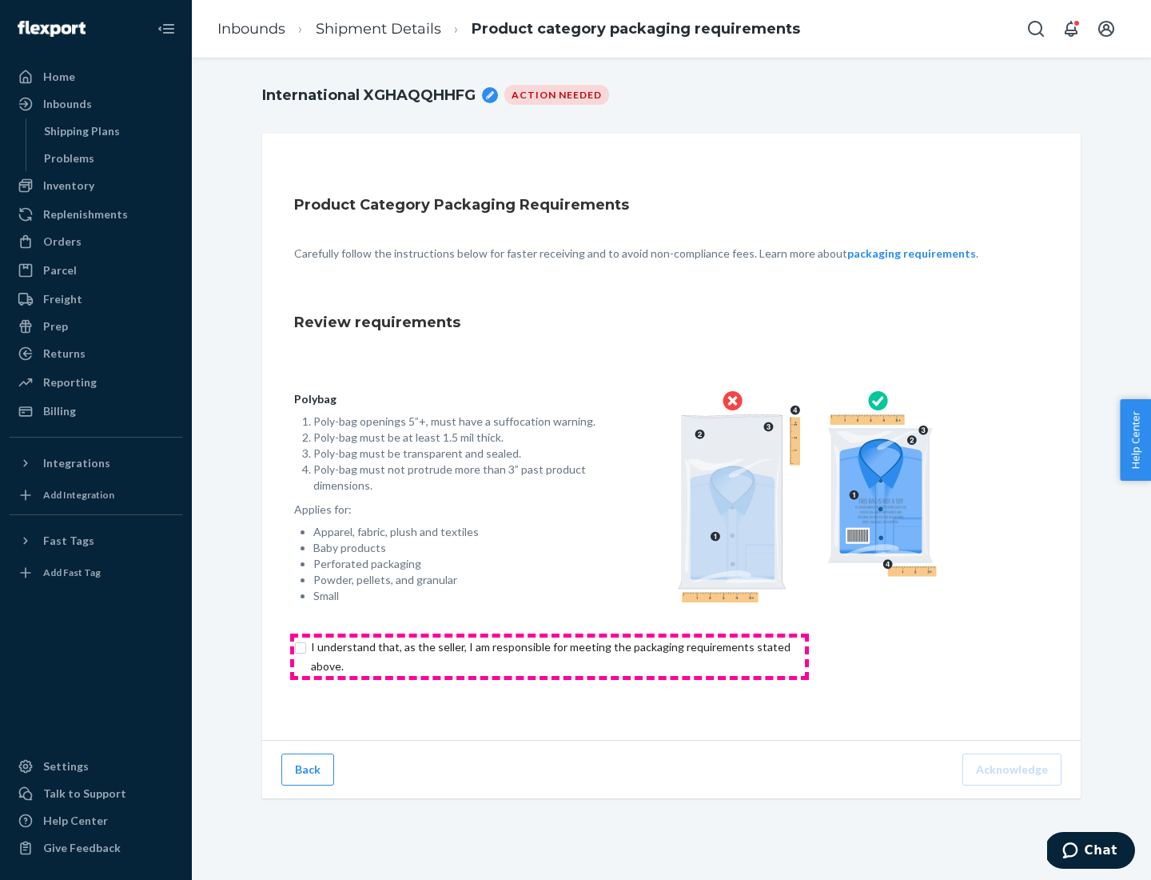
click at [549, 656] on input "checkbox" at bounding box center [560, 656] width 532 height 38
checkbox input "true"
